Goal: Information Seeking & Learning: Learn about a topic

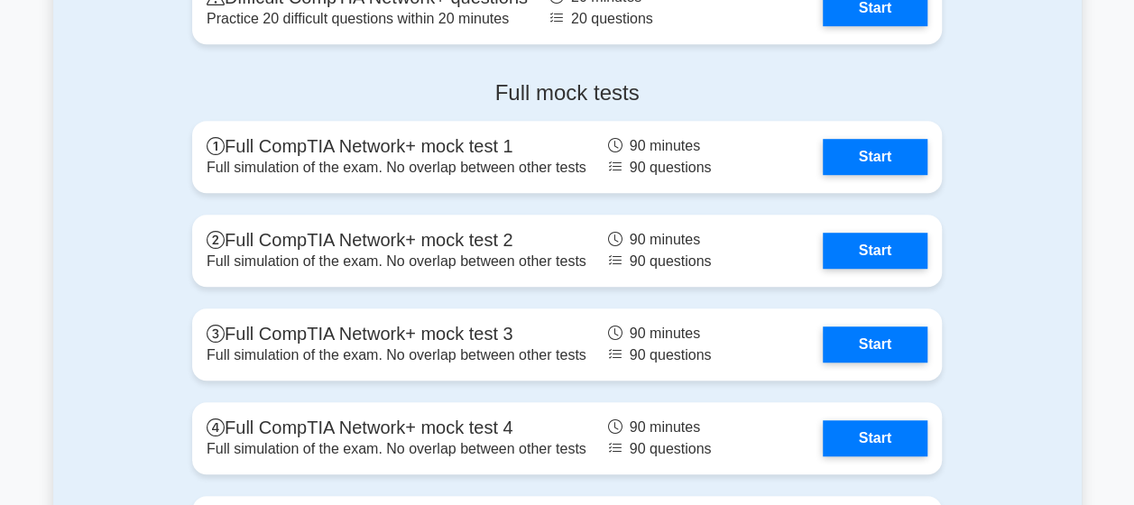
scroll to position [3878, 0]
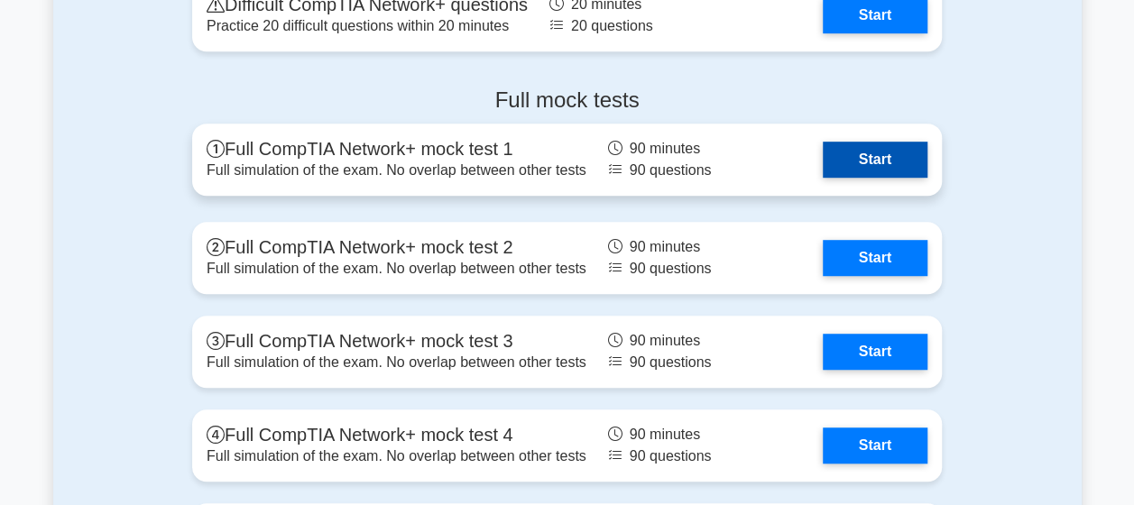
click at [874, 150] on link "Start" at bounding box center [875, 160] width 105 height 36
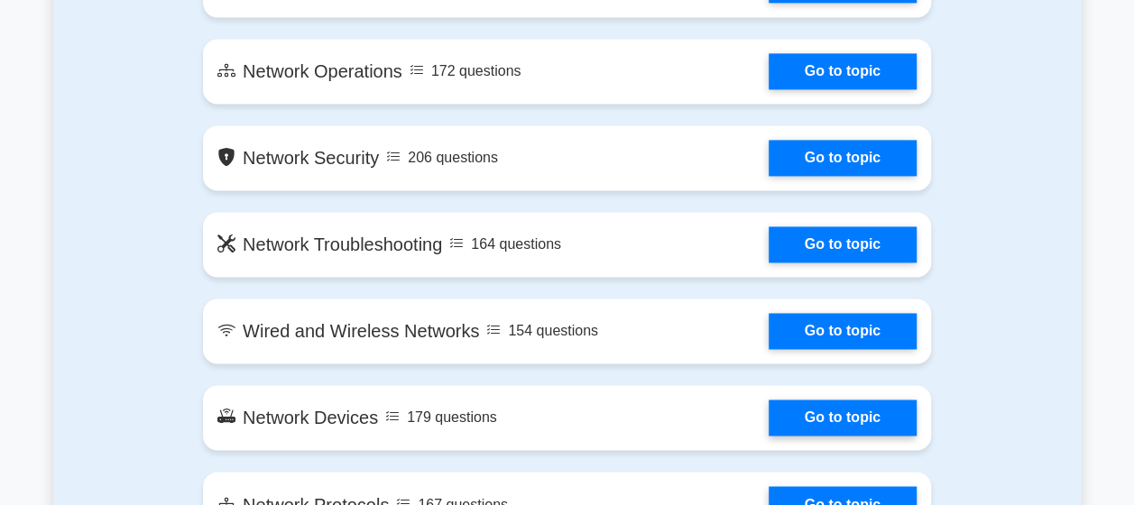
scroll to position [1255, 0]
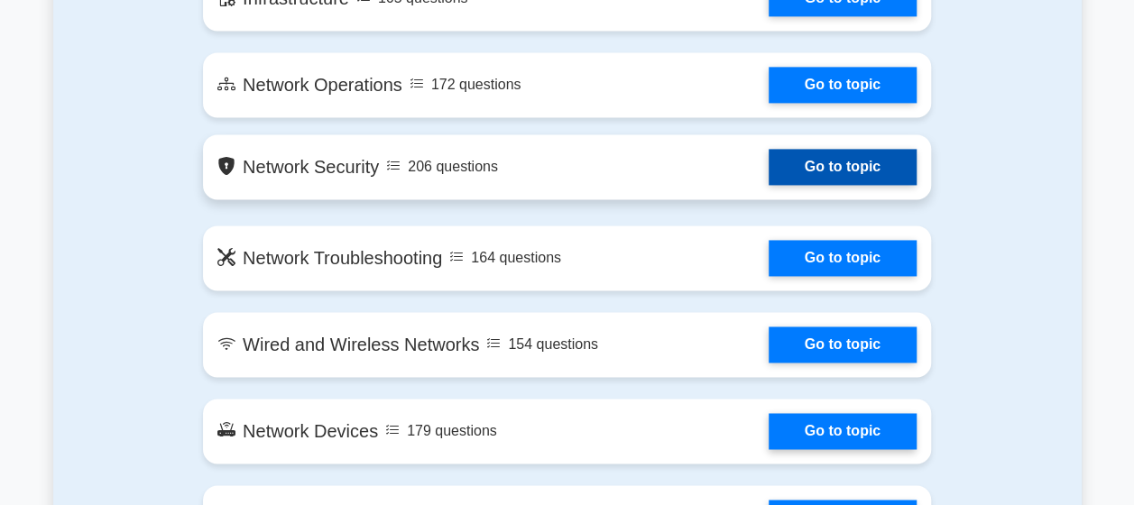
click at [887, 164] on link "Go to topic" at bounding box center [842, 167] width 148 height 36
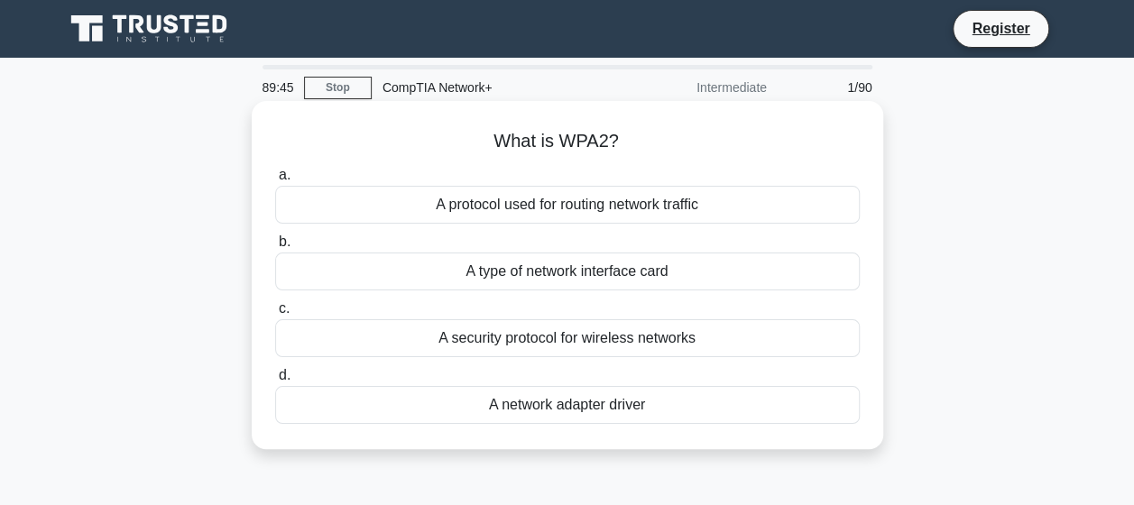
click at [516, 376] on label "d. A network adapter driver" at bounding box center [567, 394] width 584 height 60
click at [275, 376] on input "d. A network adapter driver" at bounding box center [275, 376] width 0 height 12
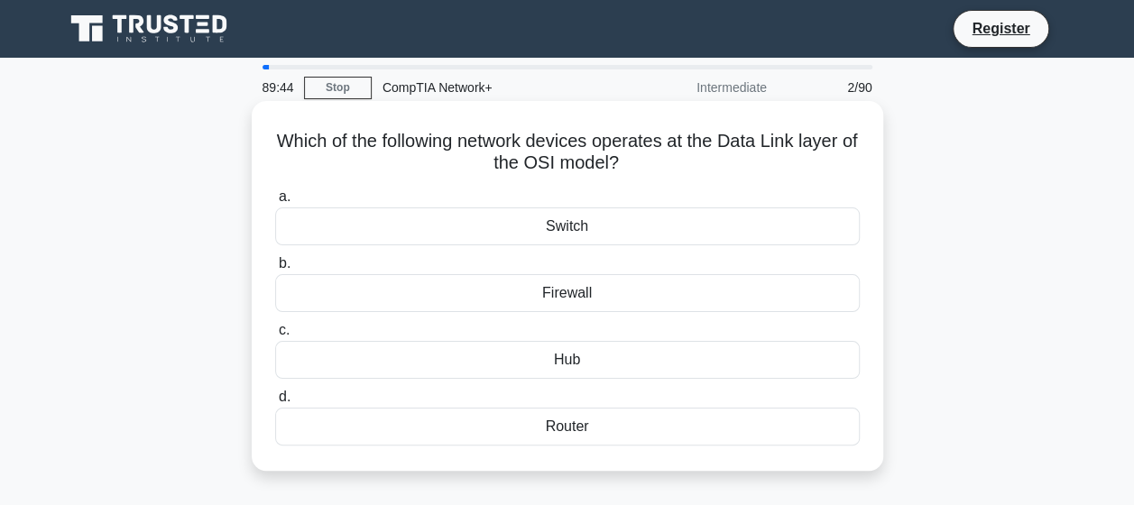
click at [561, 302] on div "Firewall" at bounding box center [567, 293] width 584 height 38
click at [275, 270] on input "b. Firewall" at bounding box center [275, 264] width 0 height 12
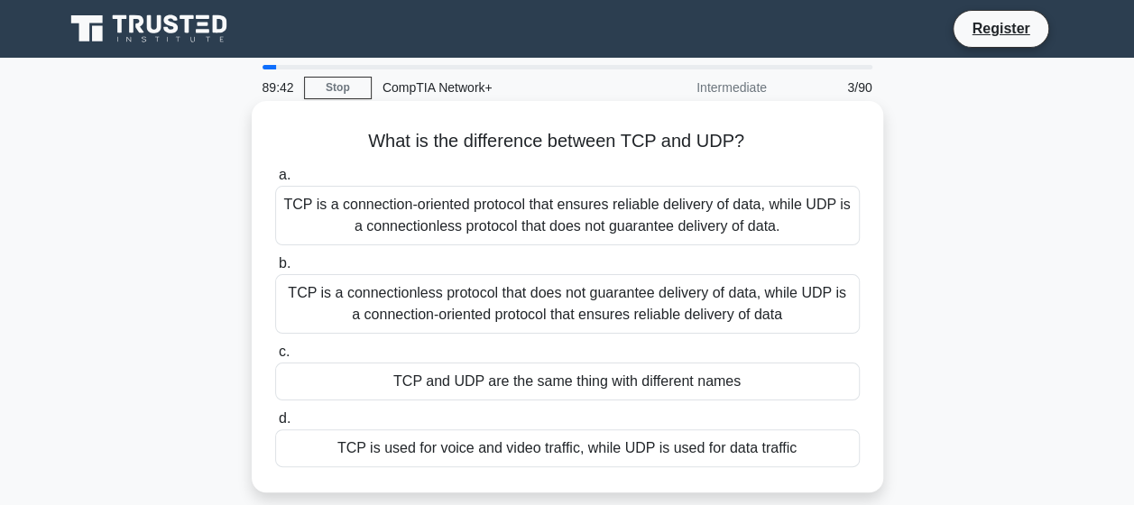
click at [465, 299] on div "TCP is a connectionless protocol that does not guarantee delivery of data, whil…" at bounding box center [567, 304] width 584 height 60
click at [275, 270] on input "b. TCP is a connectionless protocol that does not guarantee delivery of data, w…" at bounding box center [275, 264] width 0 height 12
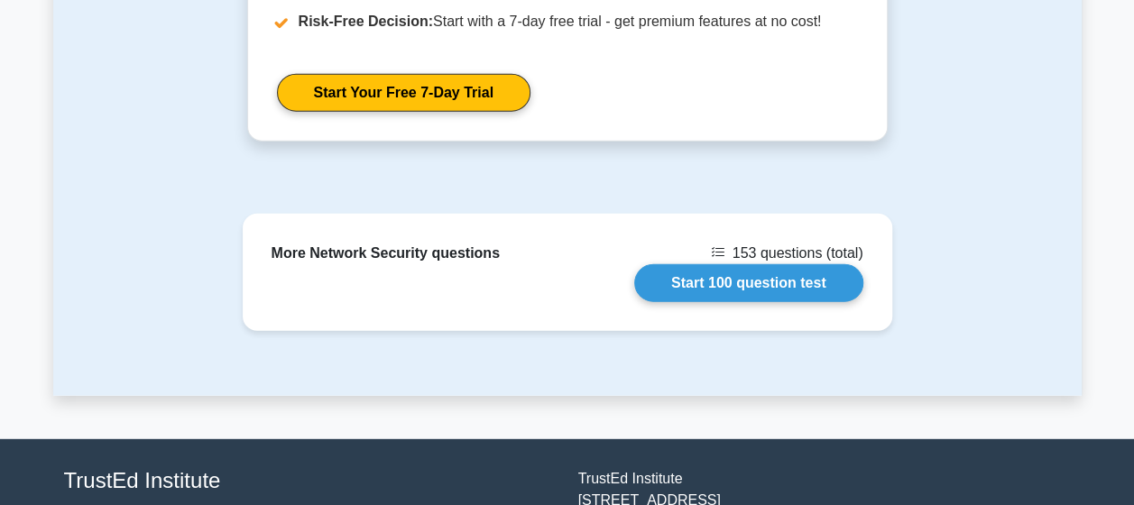
scroll to position [2340, 0]
